Goal: Task Accomplishment & Management: Use online tool/utility

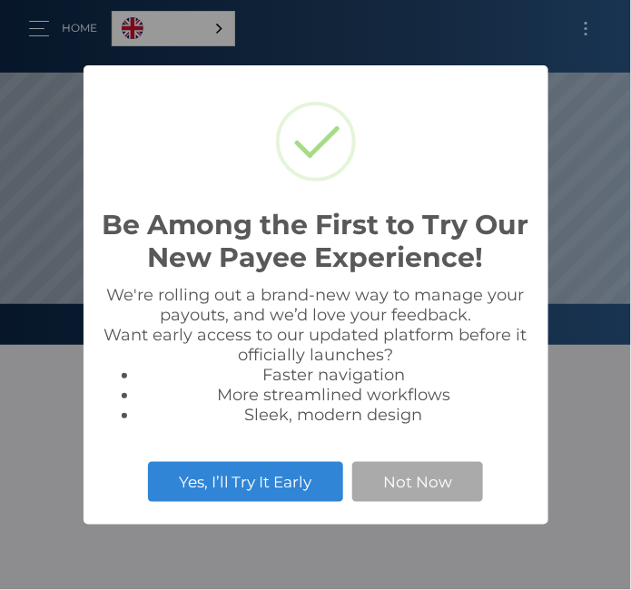
scroll to position [344, 631]
select select
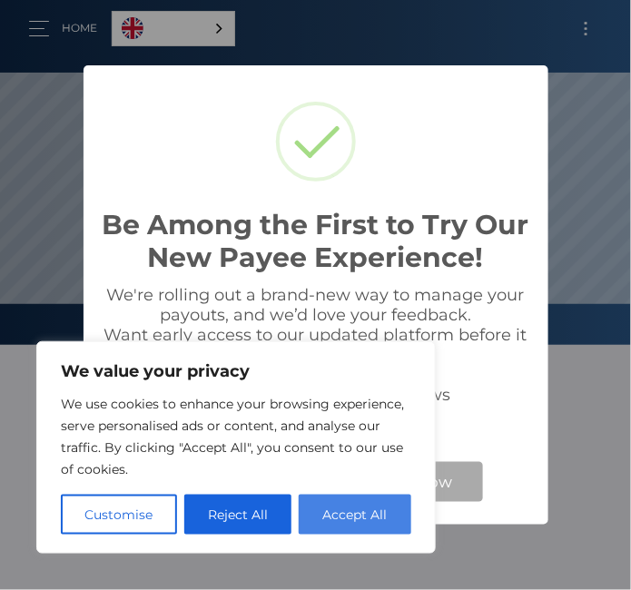
click at [349, 521] on button "Accept All" at bounding box center [355, 515] width 113 height 40
checkbox input "true"
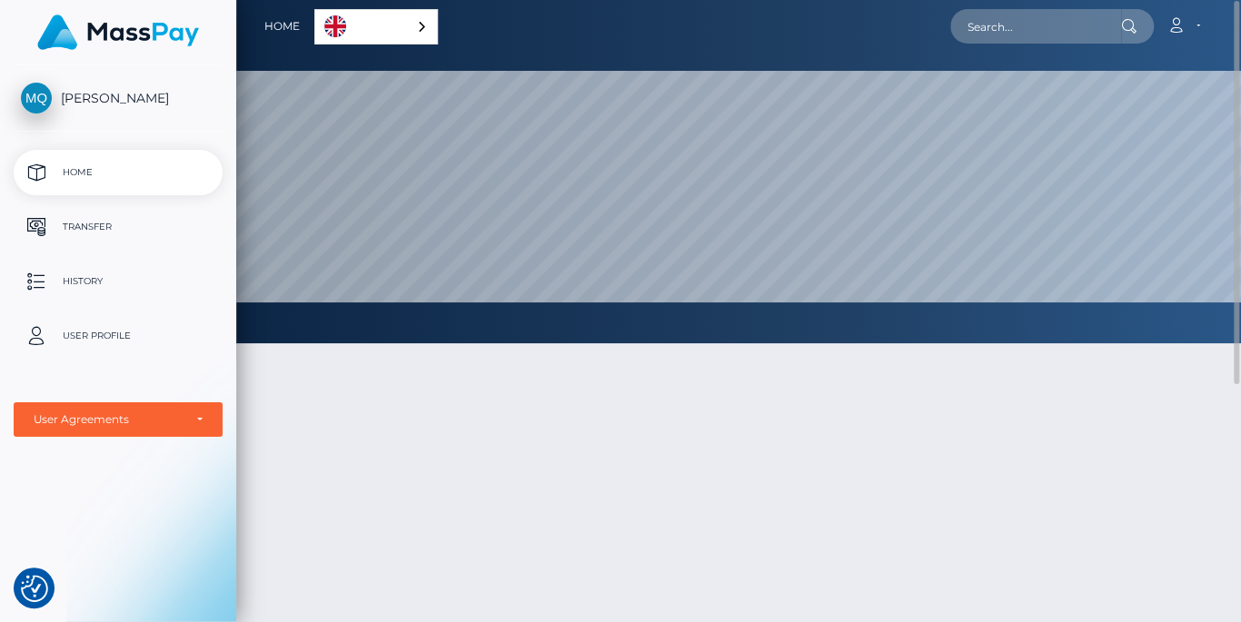
scroll to position [908076, 907416]
click at [140, 226] on p "Transfer" at bounding box center [118, 226] width 194 height 27
